Goal: Navigation & Orientation: Find specific page/section

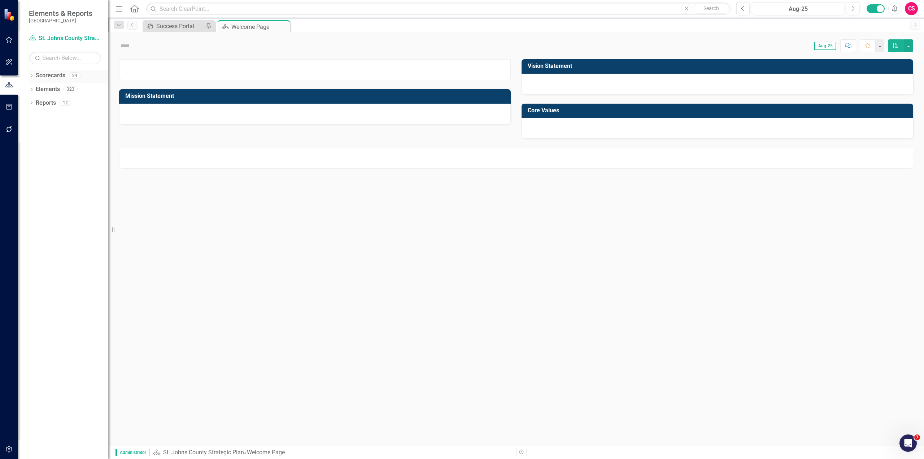
click at [30, 75] on icon "Dropdown" at bounding box center [31, 76] width 5 height 4
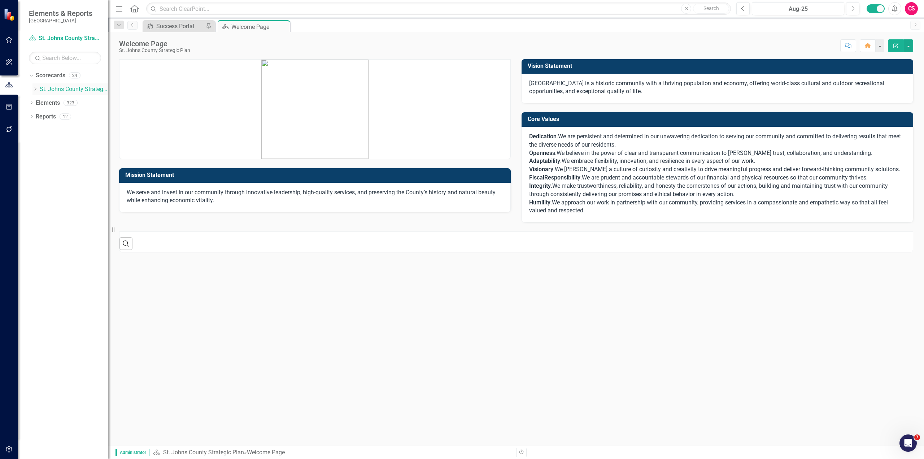
click at [36, 87] on icon "Dropdown" at bounding box center [34, 89] width 5 height 4
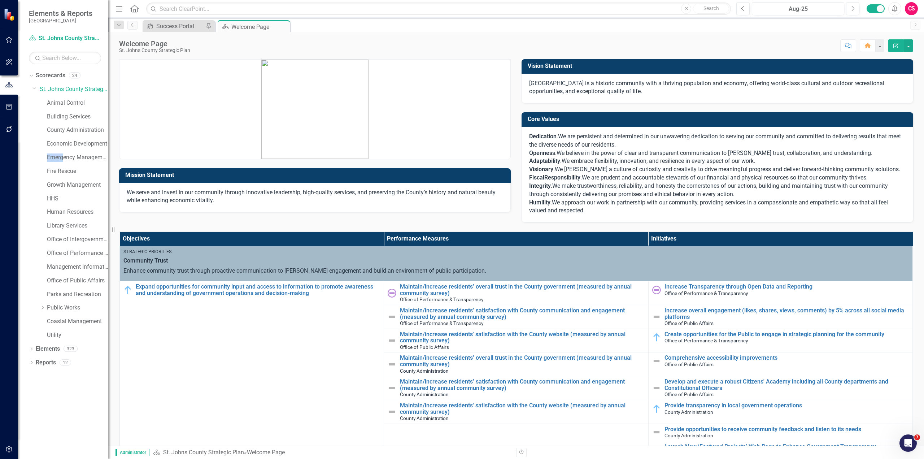
drag, startPoint x: 64, startPoint y: 162, endPoint x: 65, endPoint y: 137, distance: 25.3
click at [43, 151] on div "Dropdown [GEOGRAPHIC_DATA] Strategic Plan Animal Control Building Services Coun…" at bounding box center [70, 212] width 76 height 259
click at [66, 140] on link "Economic Development" at bounding box center [77, 144] width 61 height 8
click at [92, 144] on link "Economic Development" at bounding box center [77, 144] width 61 height 8
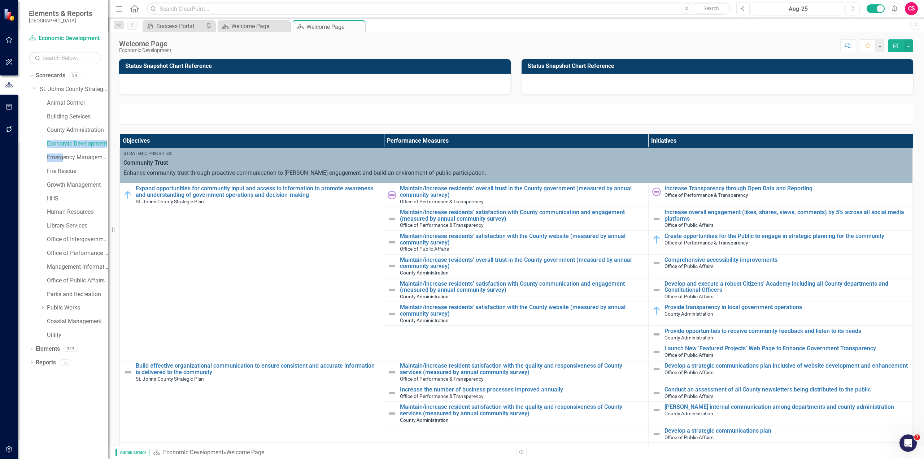
click at [336, 47] on div "Score: N/A Aug-25 Completed Comment Favorite Edit Report" at bounding box center [544, 45] width 738 height 12
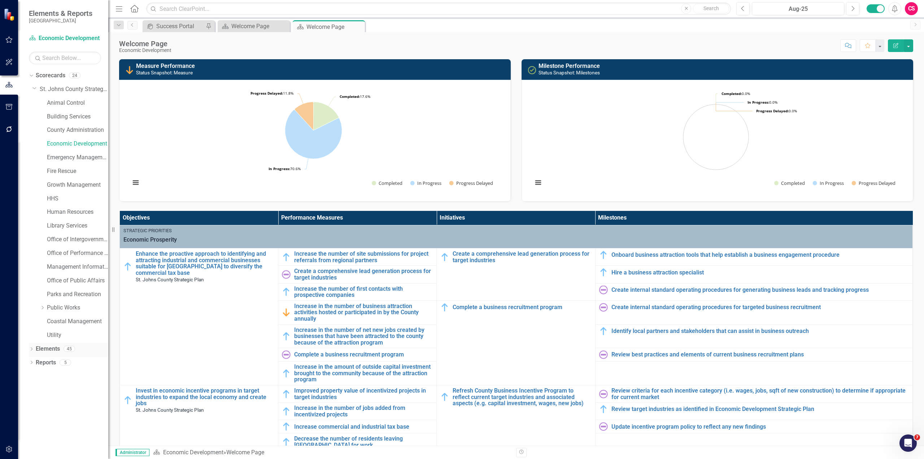
click at [45, 349] on link "Elements" at bounding box center [48, 349] width 24 height 8
